Goal: Find specific page/section: Find specific page/section

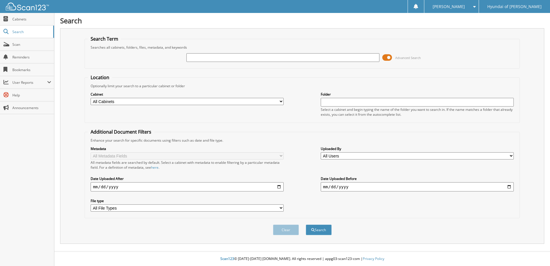
click at [203, 57] on input "text" at bounding box center [282, 57] width 193 height 9
type input "70033"
click at [306, 224] on button "Search" at bounding box center [319, 229] width 26 height 11
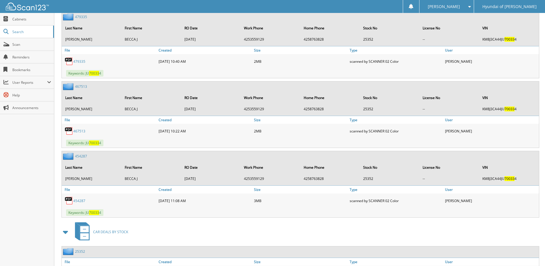
scroll to position [1206, 0]
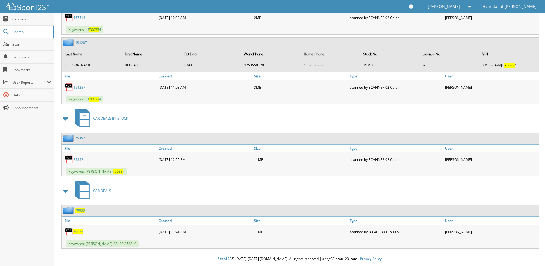
click at [79, 231] on span "70033" at bounding box center [78, 231] width 10 height 5
